Goal: Task Accomplishment & Management: Manage account settings

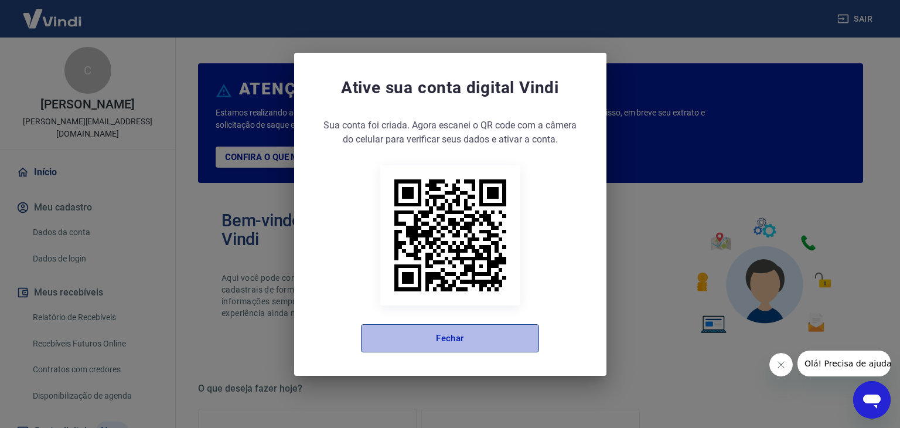
click at [422, 326] on button "Fechar" at bounding box center [450, 338] width 178 height 28
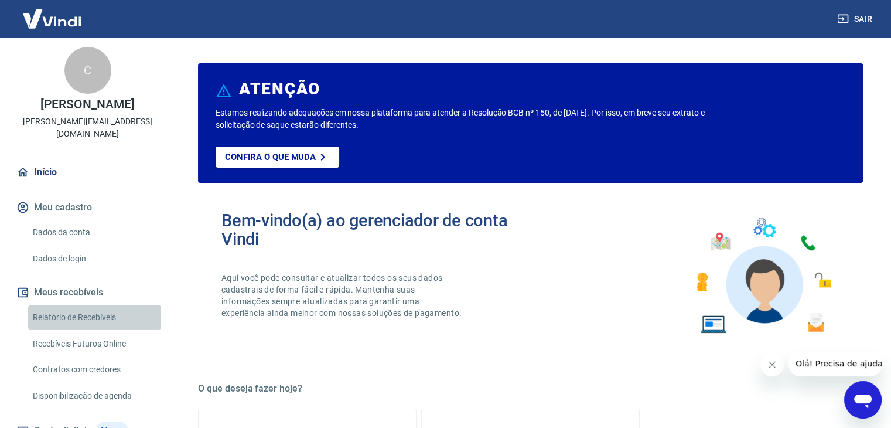
click at [114, 319] on link "Relatório de Recebíveis" at bounding box center [94, 317] width 133 height 24
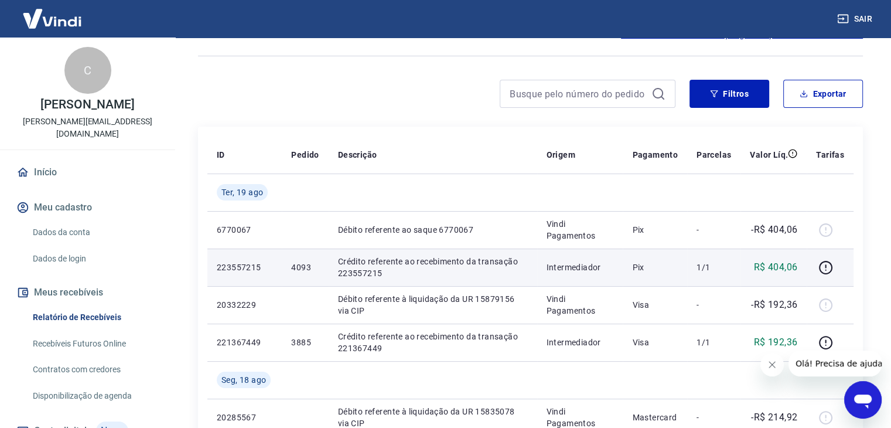
scroll to position [117, 0]
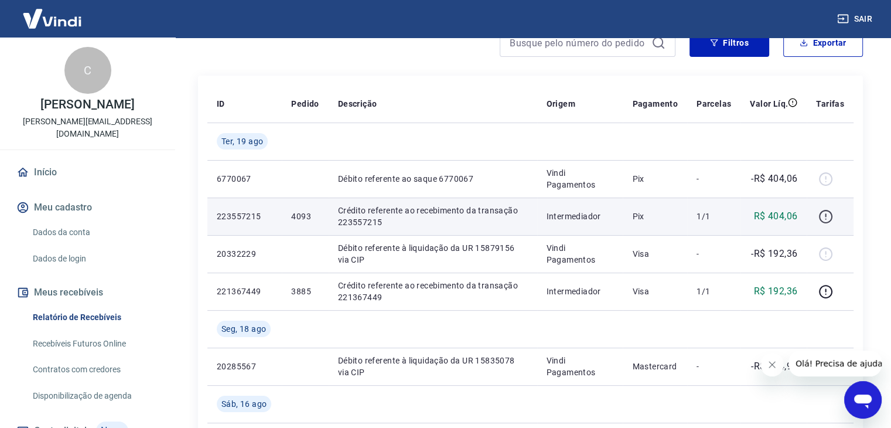
click at [829, 216] on icon "button" at bounding box center [826, 216] width 15 height 15
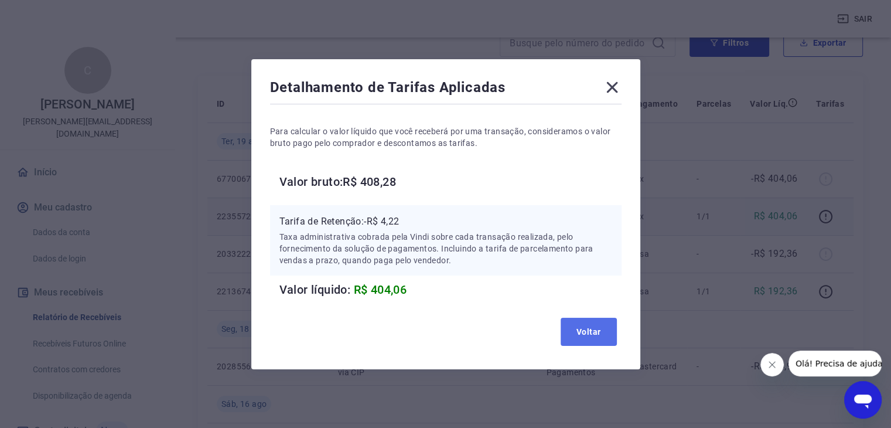
click at [609, 332] on button "Voltar" at bounding box center [589, 332] width 56 height 28
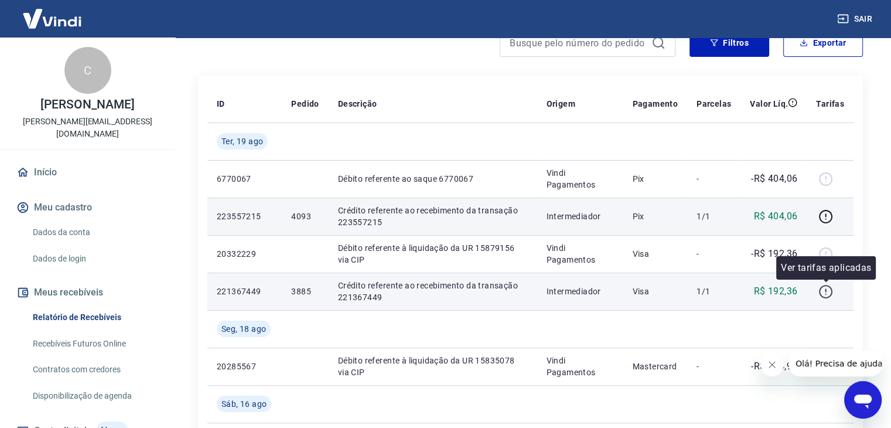
click at [830, 290] on icon "button" at bounding box center [826, 291] width 15 height 15
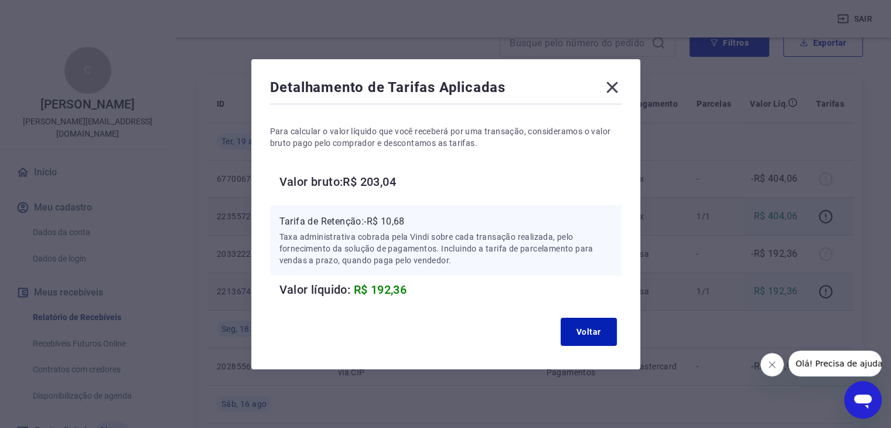
click at [616, 82] on icon at bounding box center [612, 87] width 19 height 19
